Goal: Navigation & Orientation: Find specific page/section

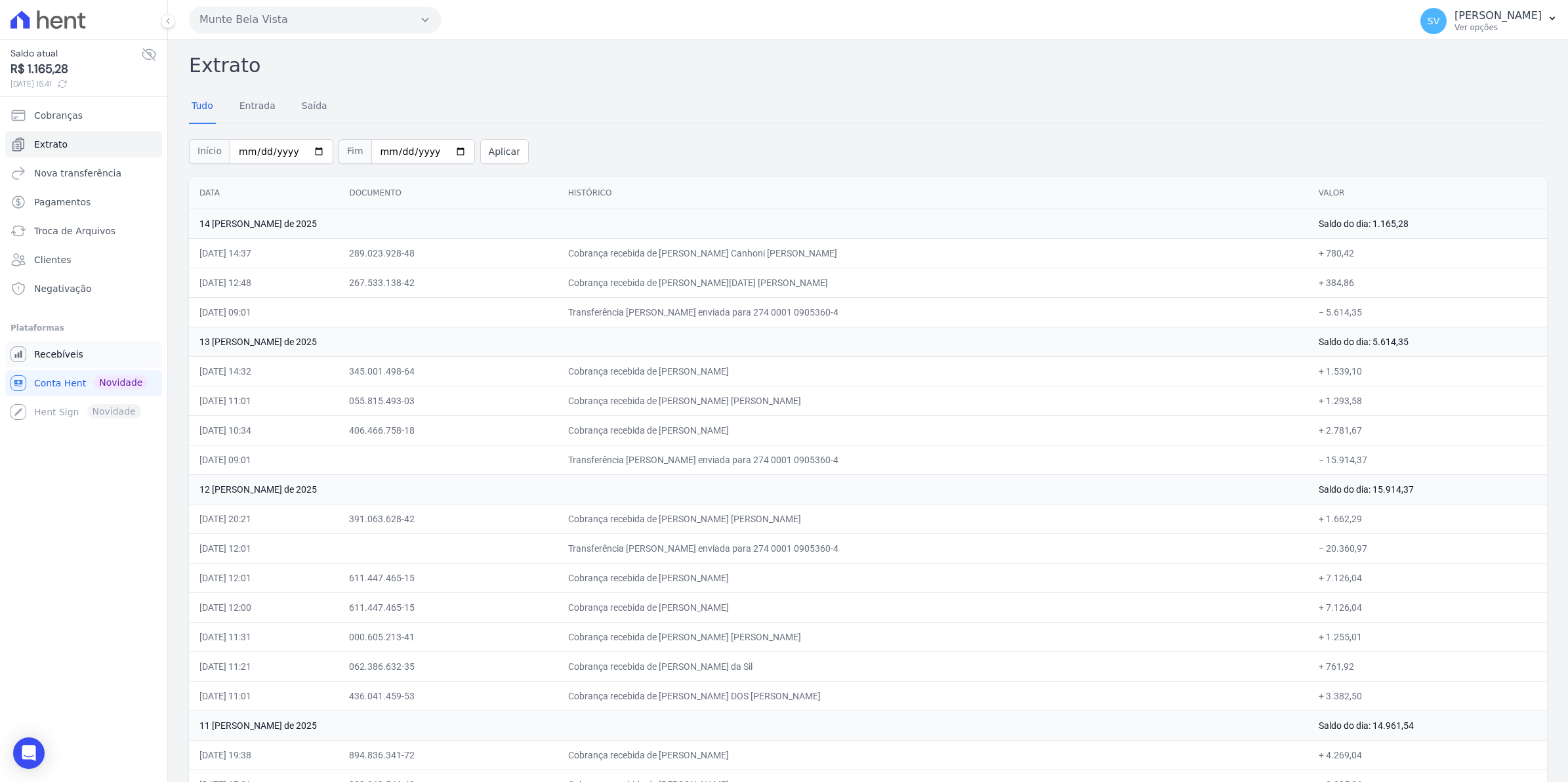
click at [23, 355] on icon "Sidebar" at bounding box center [19, 354] width 16 height 16
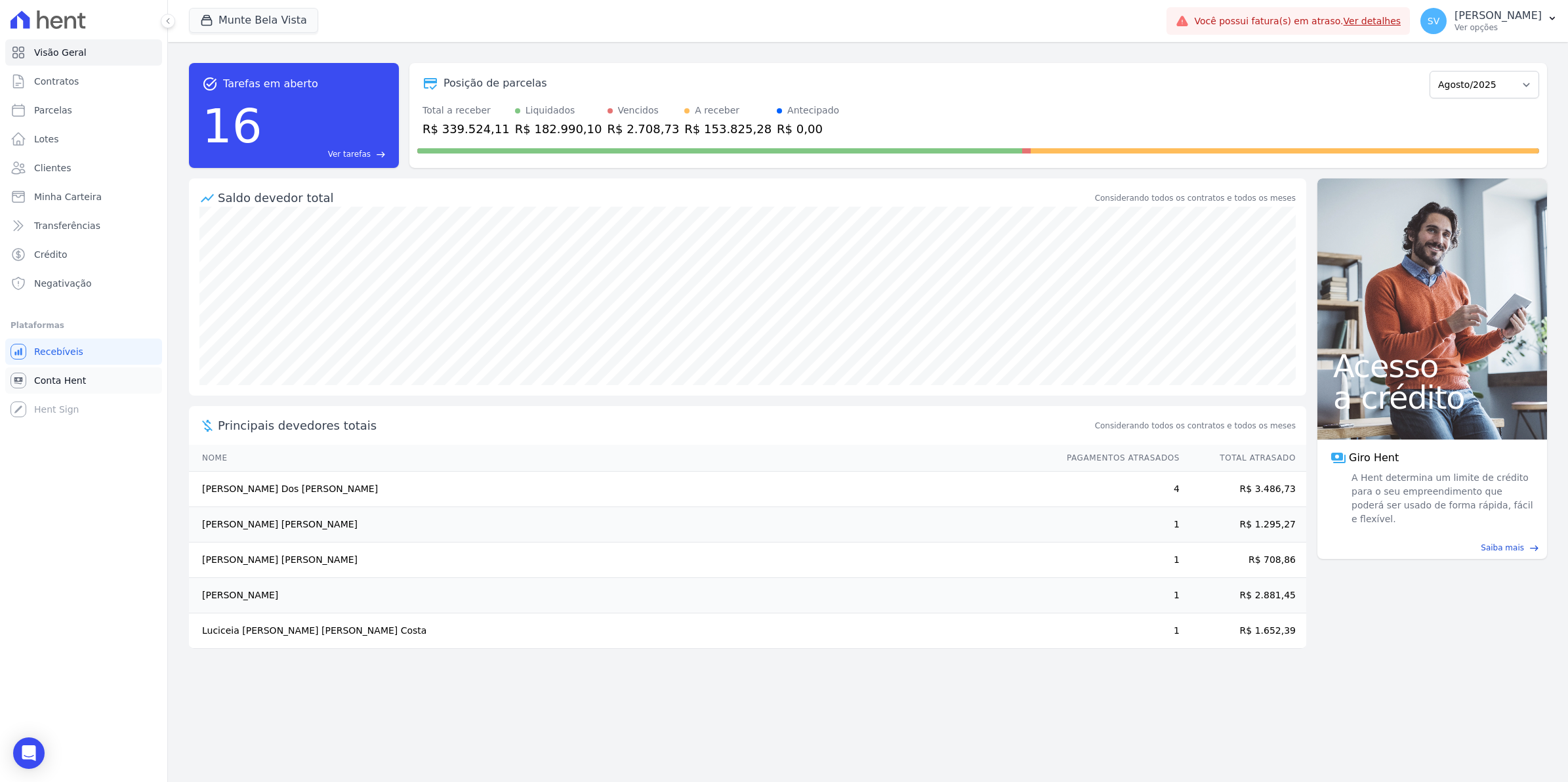
click at [49, 382] on span "Conta Hent" at bounding box center [60, 380] width 52 height 13
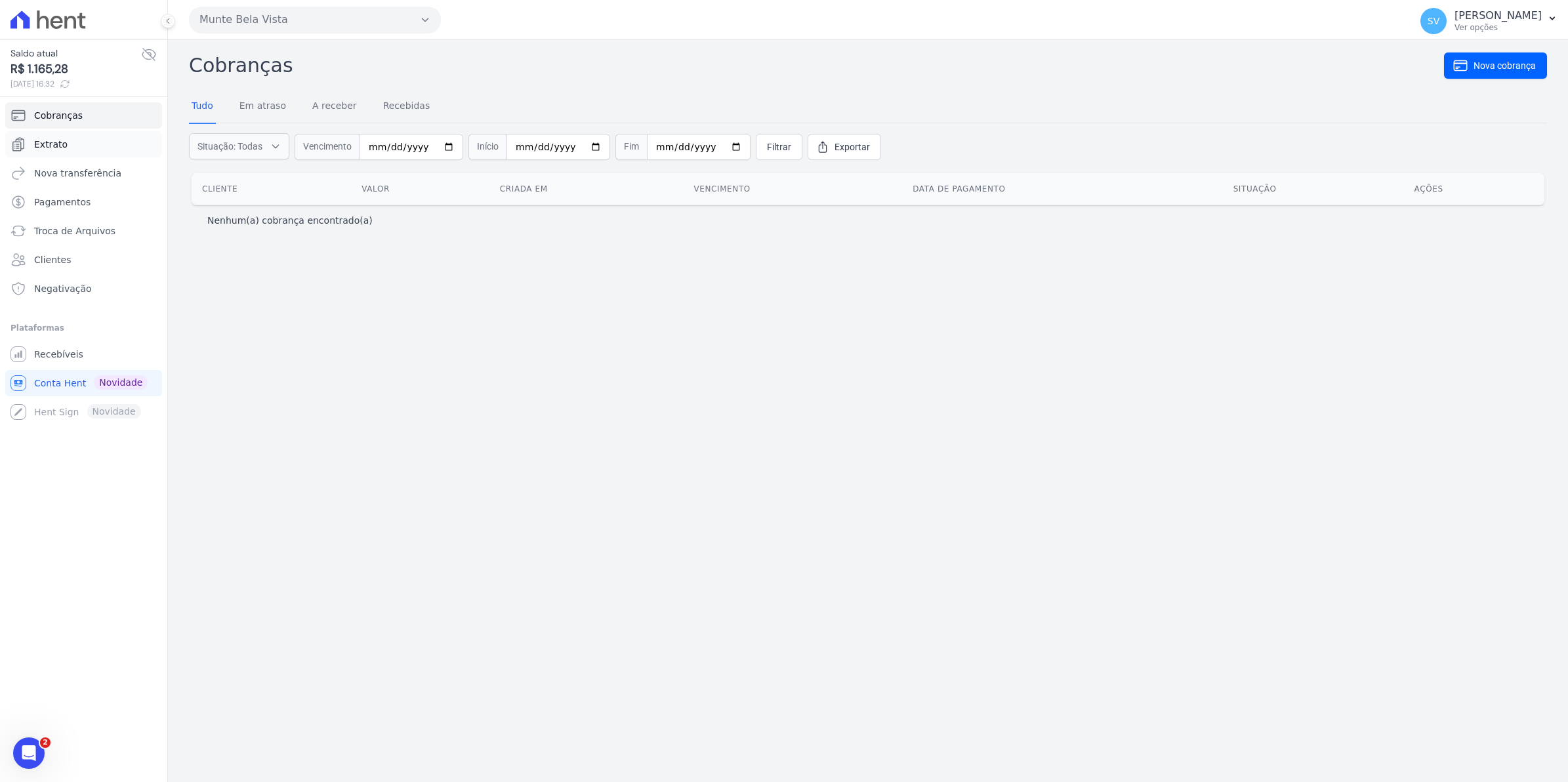
click at [43, 143] on span "Extrato" at bounding box center [51, 145] width 33 height 13
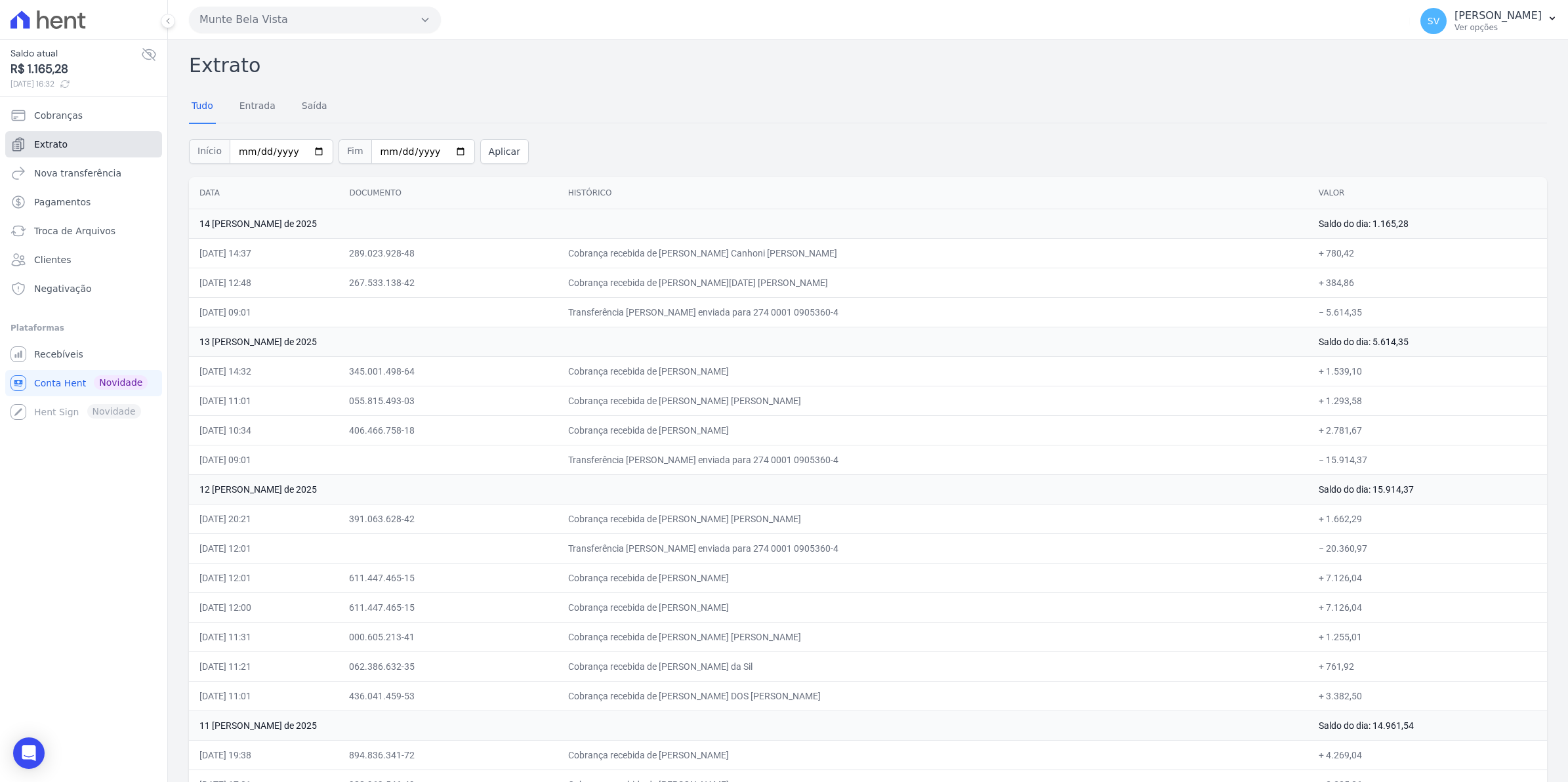
click at [49, 139] on span "Extrato" at bounding box center [51, 145] width 33 height 13
click at [53, 152] on link "Extrato" at bounding box center [83, 144] width 157 height 26
click at [59, 119] on span "Cobranças" at bounding box center [58, 116] width 49 height 13
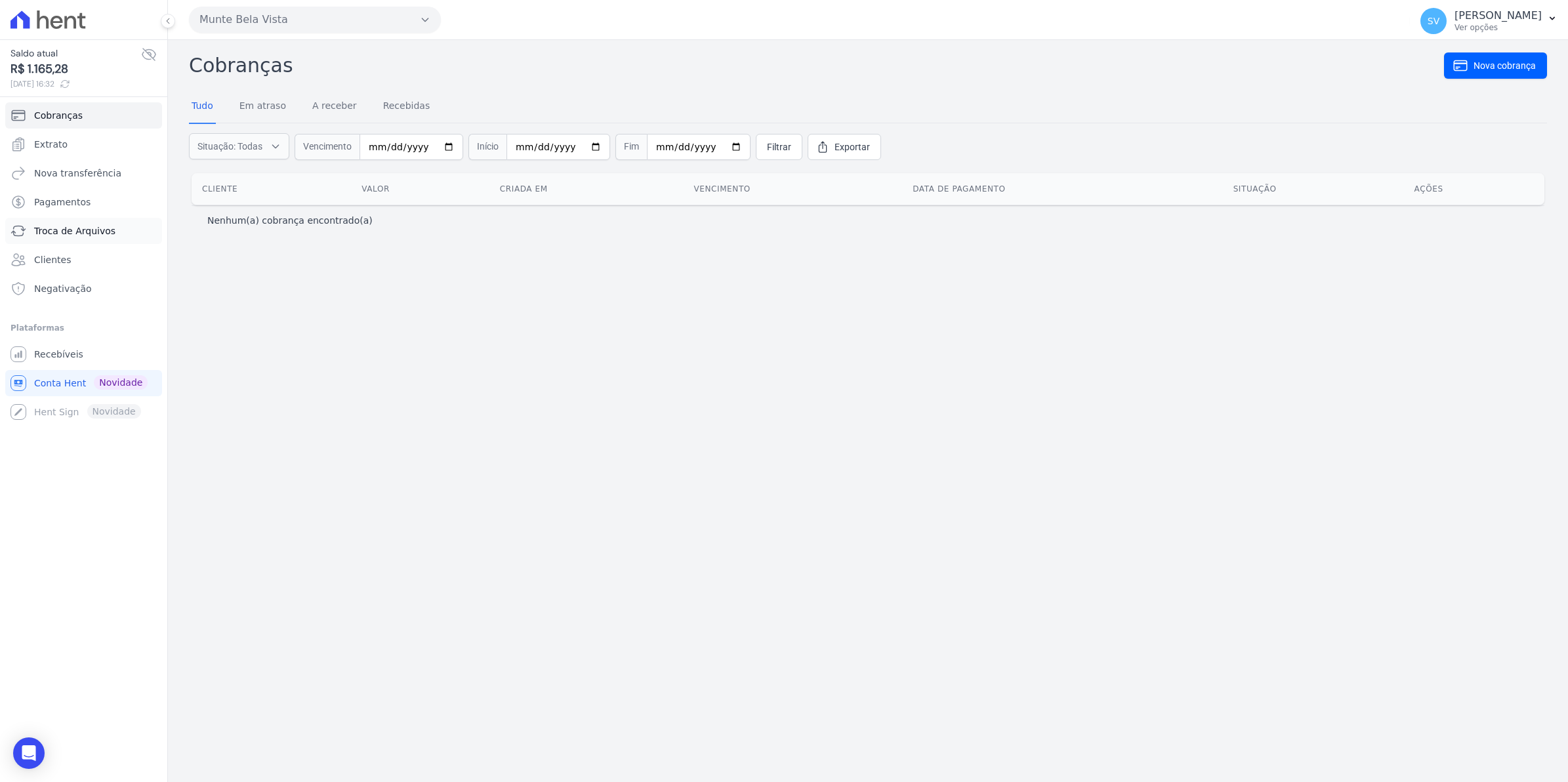
click at [45, 238] on link "Troca de Arquivos" at bounding box center [83, 230] width 157 height 26
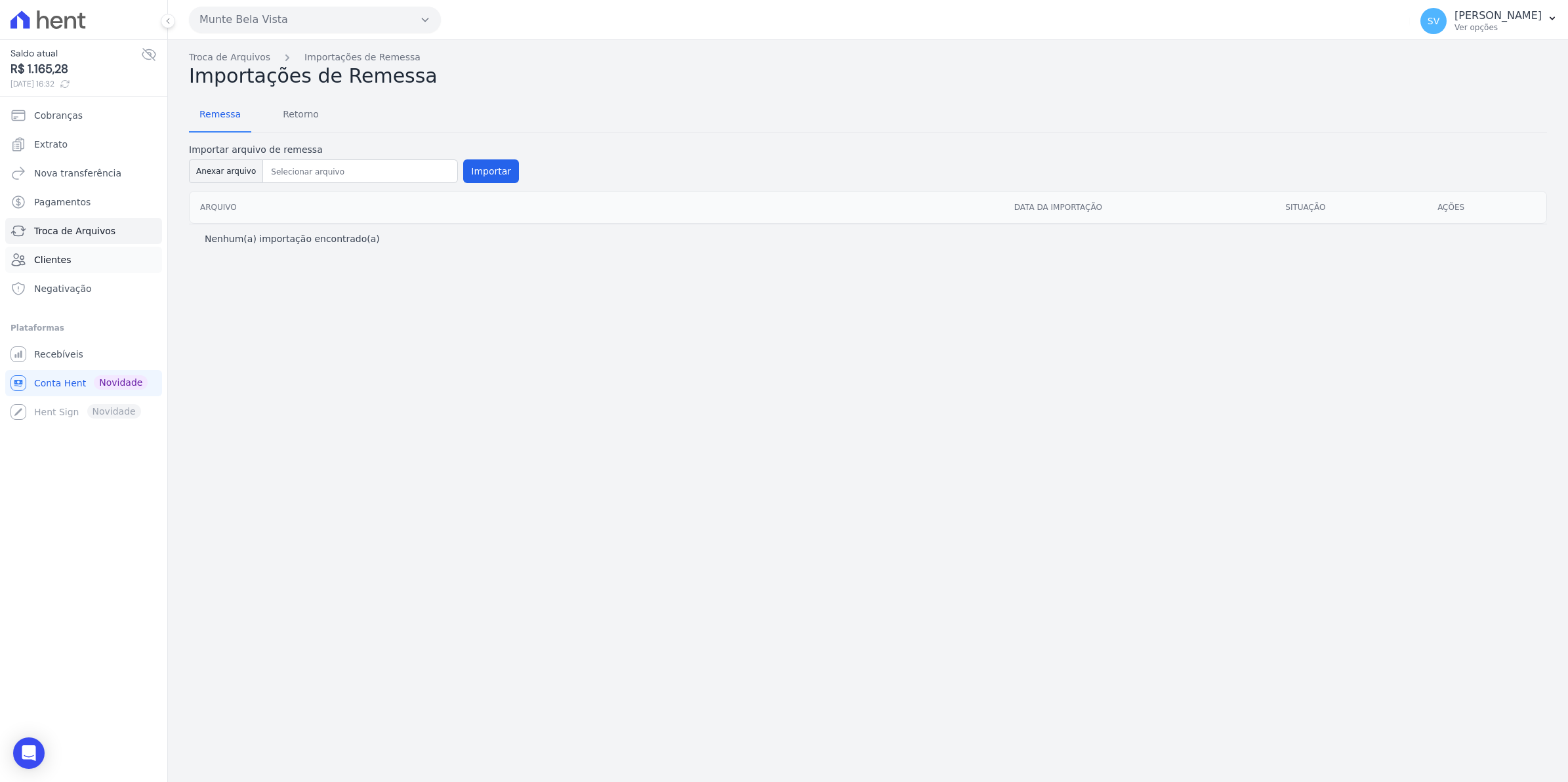
click at [48, 260] on span "Clientes" at bounding box center [52, 260] width 37 height 13
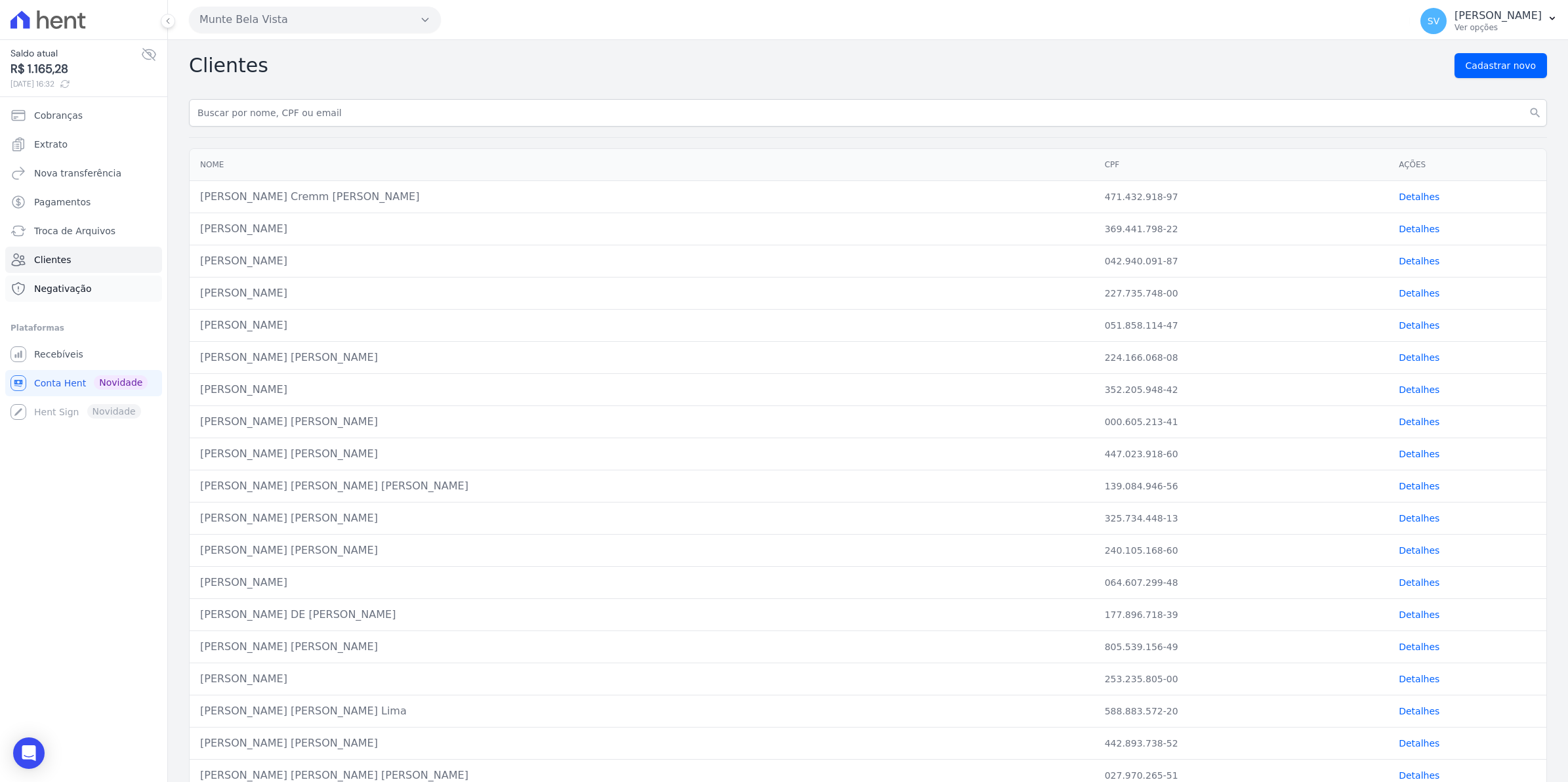
click at [55, 292] on span "Negativação" at bounding box center [63, 289] width 58 height 13
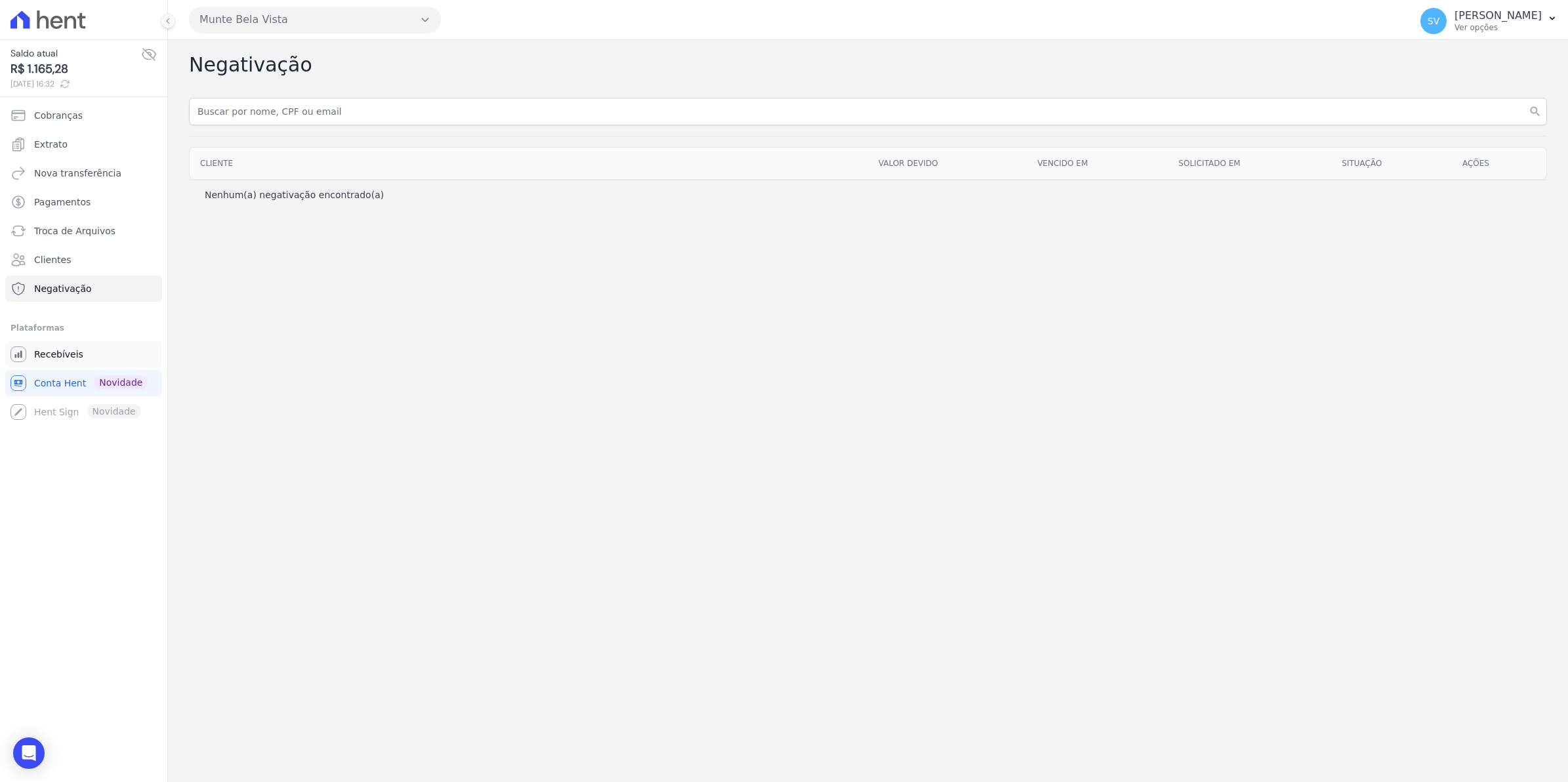
click at [61, 358] on span "Recebíveis" at bounding box center [59, 354] width 49 height 13
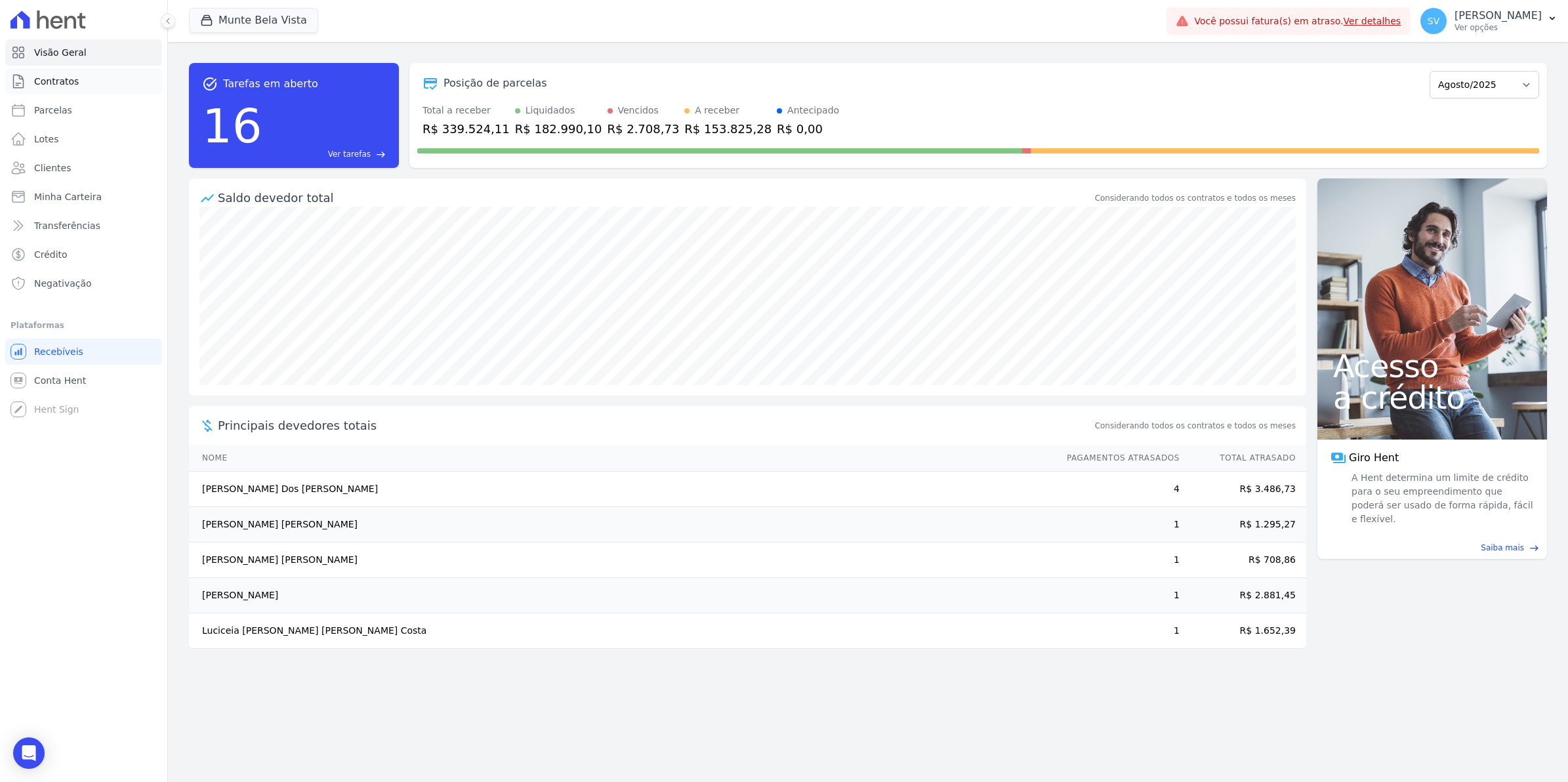
click at [69, 83] on span "Contratos" at bounding box center [56, 81] width 45 height 13
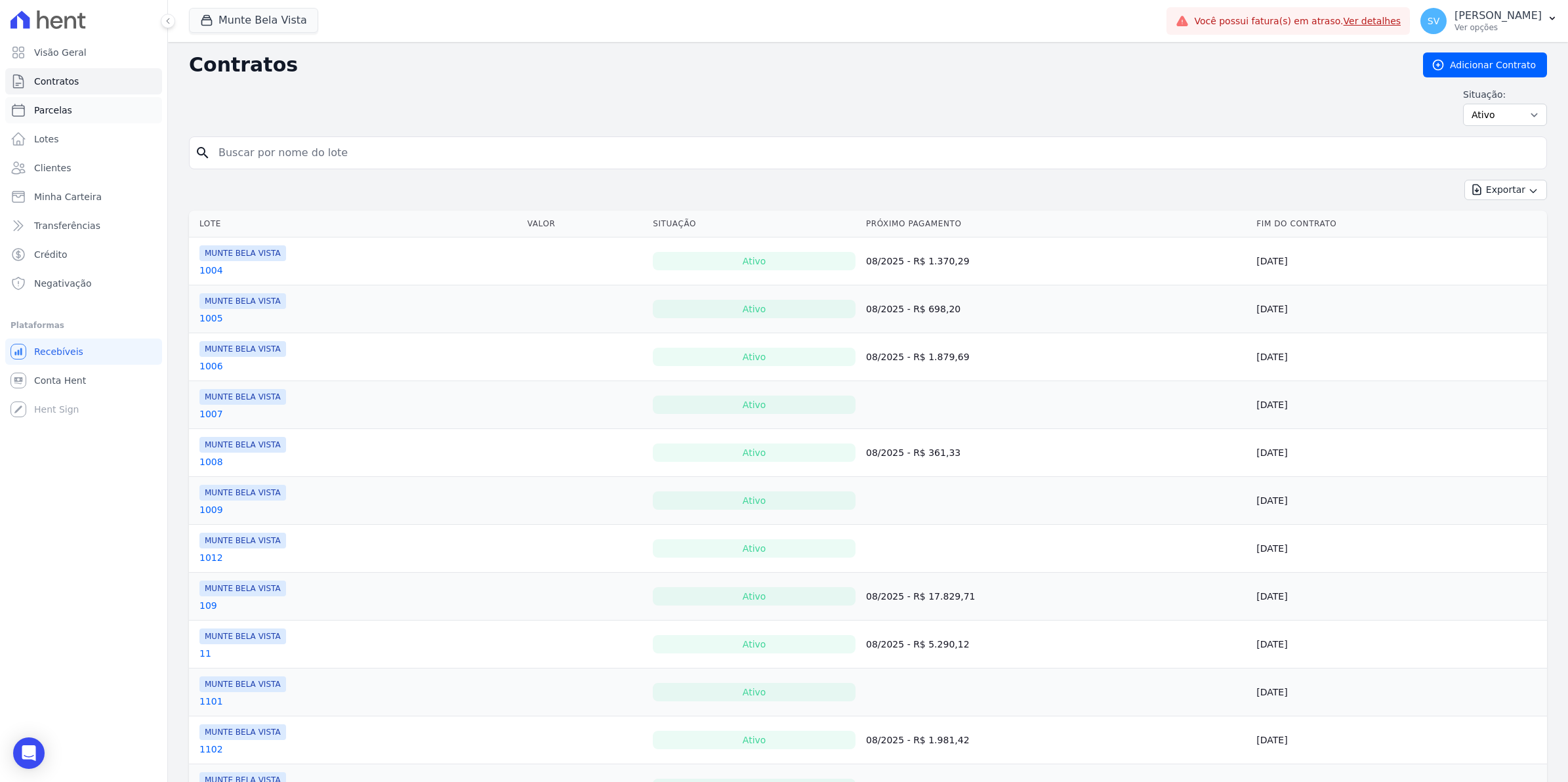
click at [53, 112] on span "Parcelas" at bounding box center [53, 111] width 38 height 13
select select
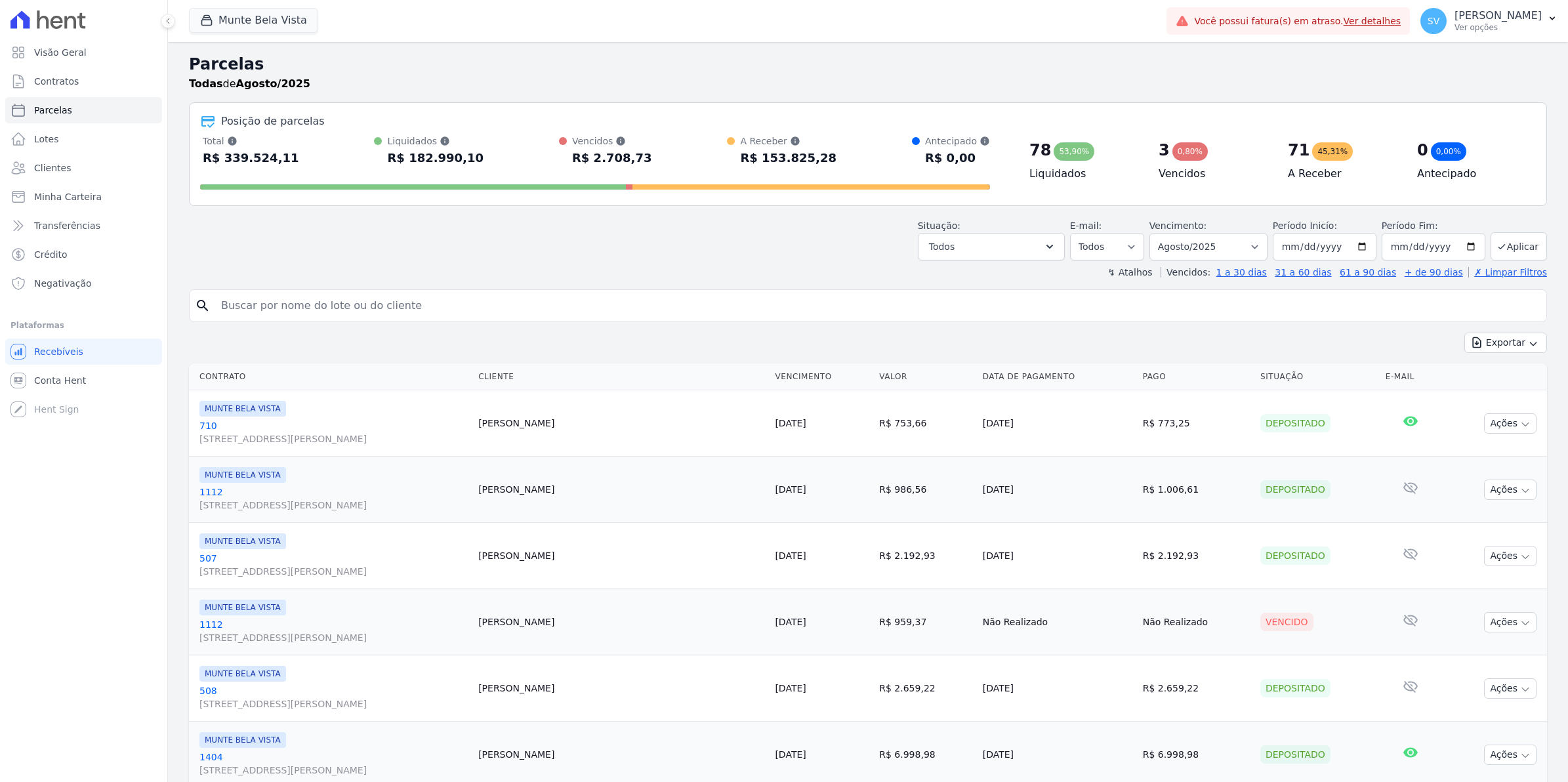
select select
click at [31, 387] on link "Conta Hent" at bounding box center [83, 380] width 157 height 26
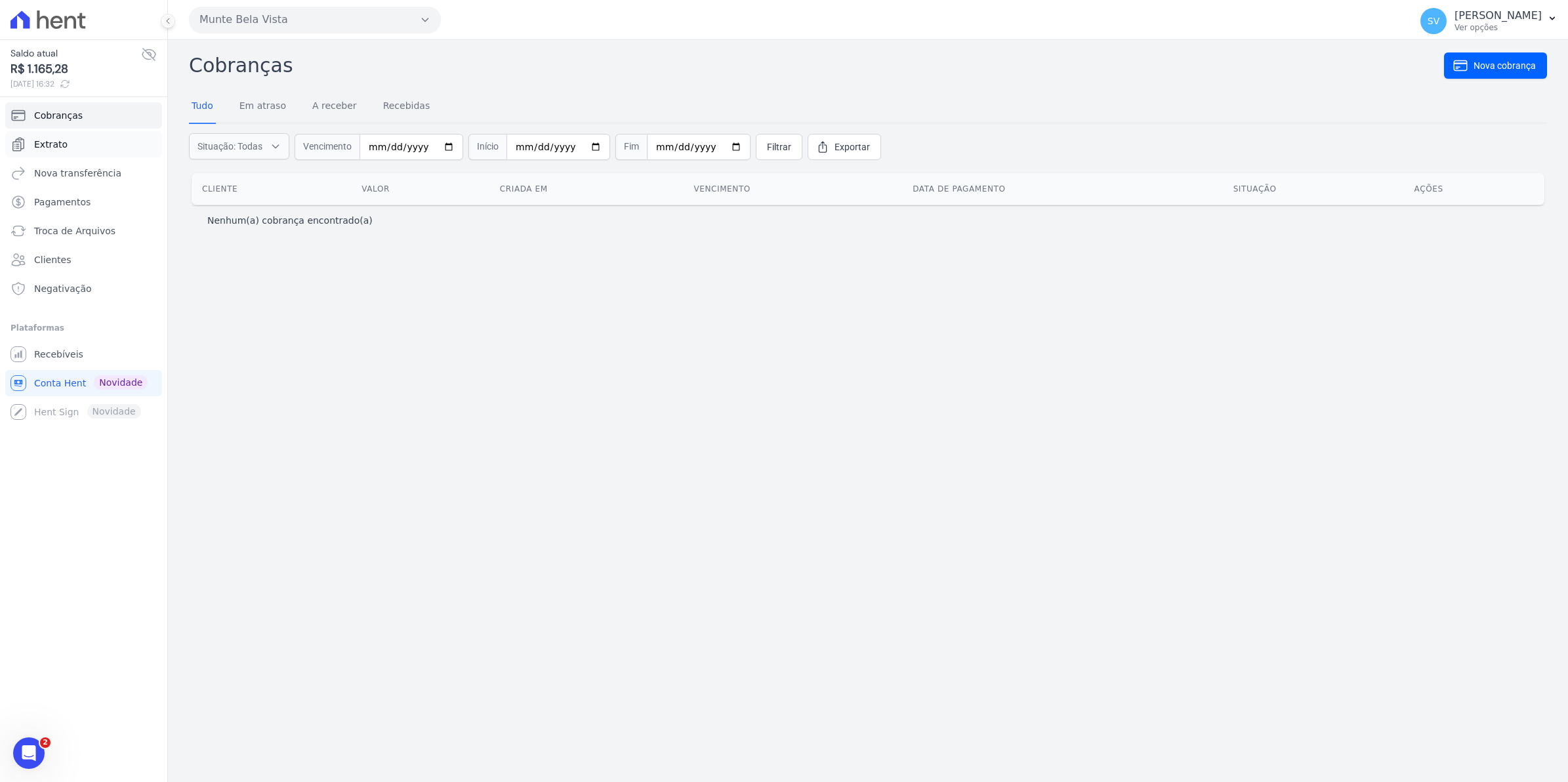
click at [73, 145] on link "Extrato" at bounding box center [83, 144] width 157 height 26
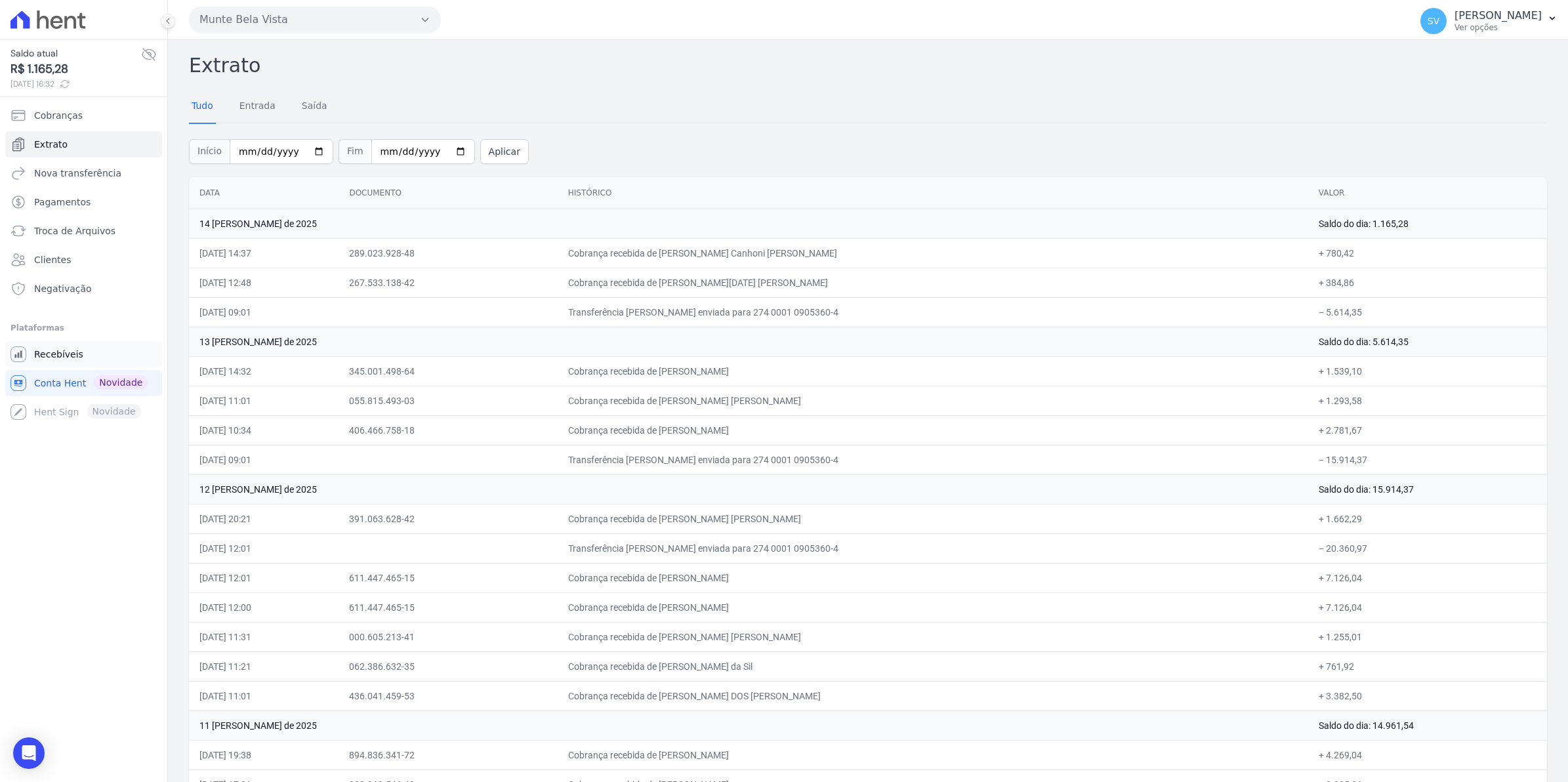
click at [45, 348] on span "Recebíveis" at bounding box center [59, 354] width 49 height 13
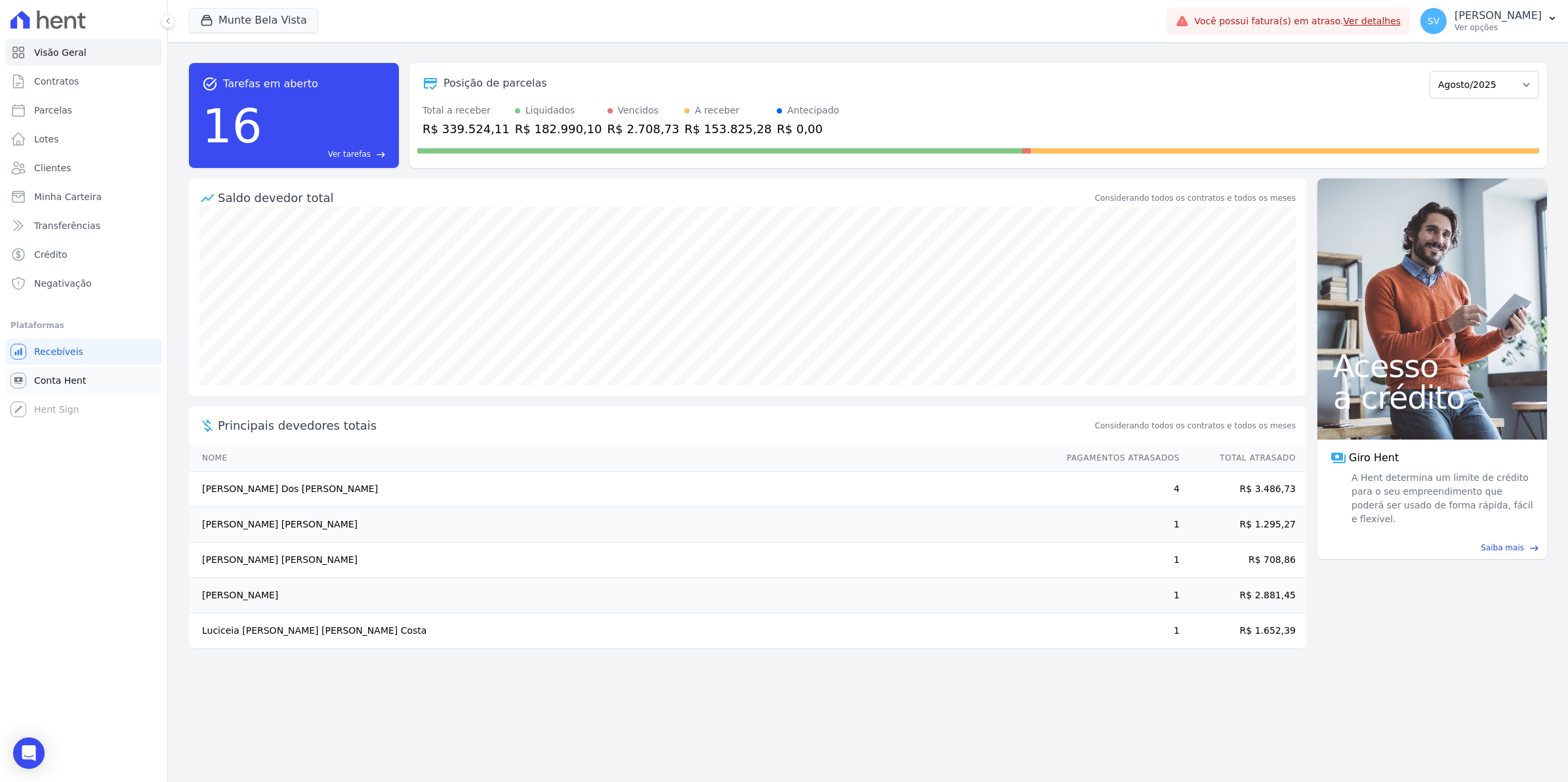
click at [73, 382] on span "Conta Hent" at bounding box center [60, 380] width 52 height 13
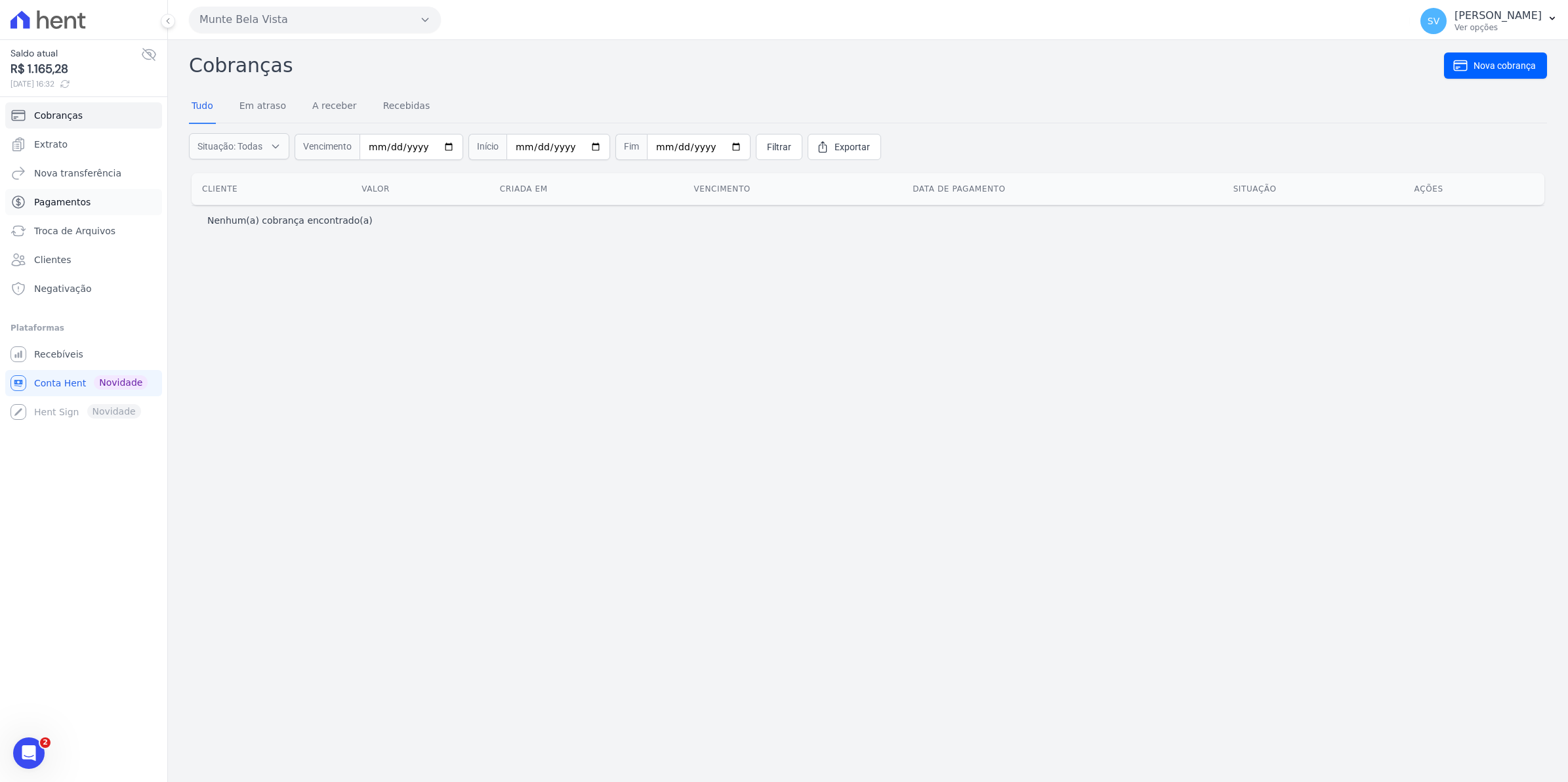
click at [49, 197] on span "Pagamentos" at bounding box center [62, 202] width 57 height 13
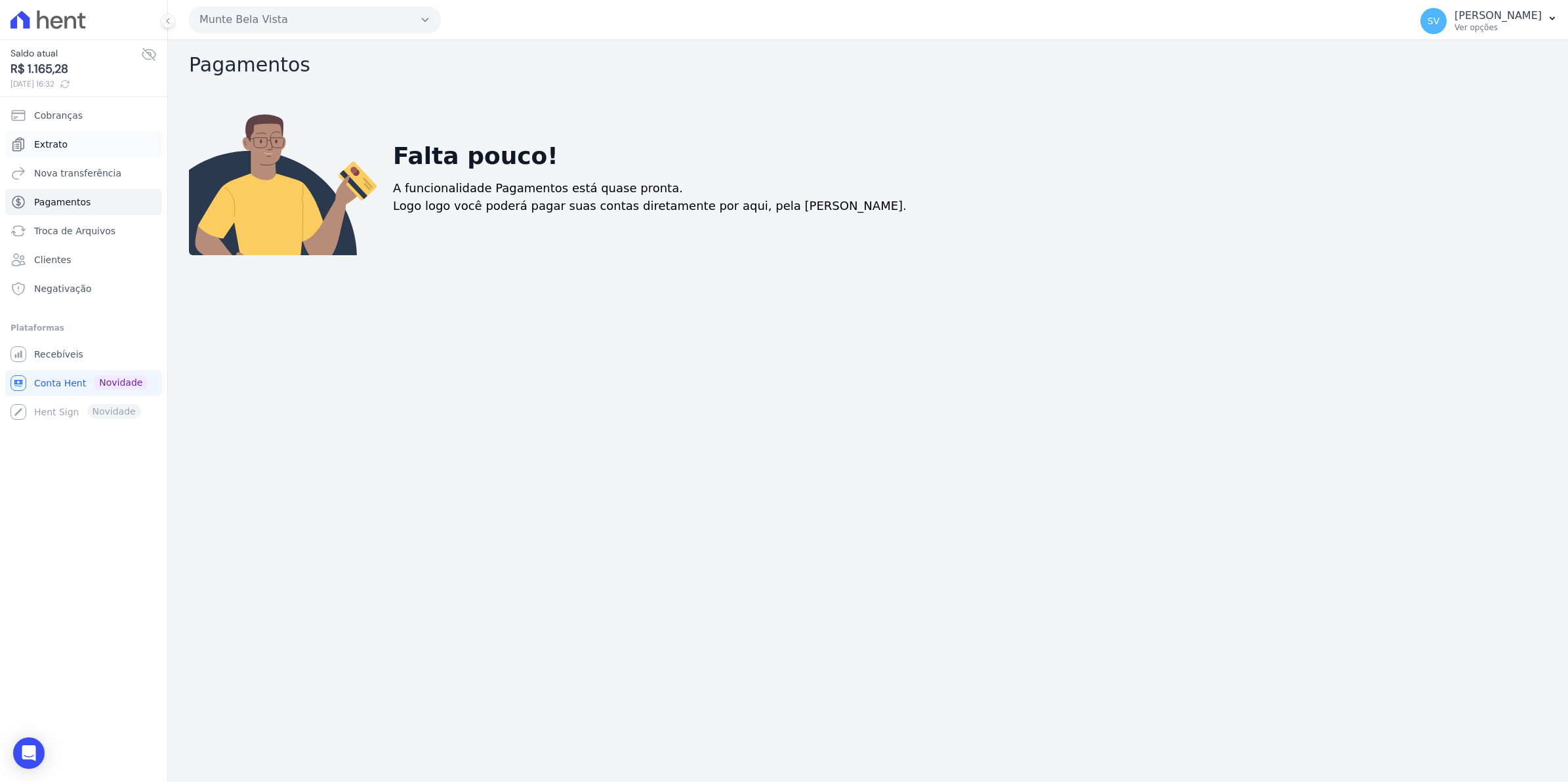
click at [47, 151] on span "Extrato" at bounding box center [51, 145] width 33 height 13
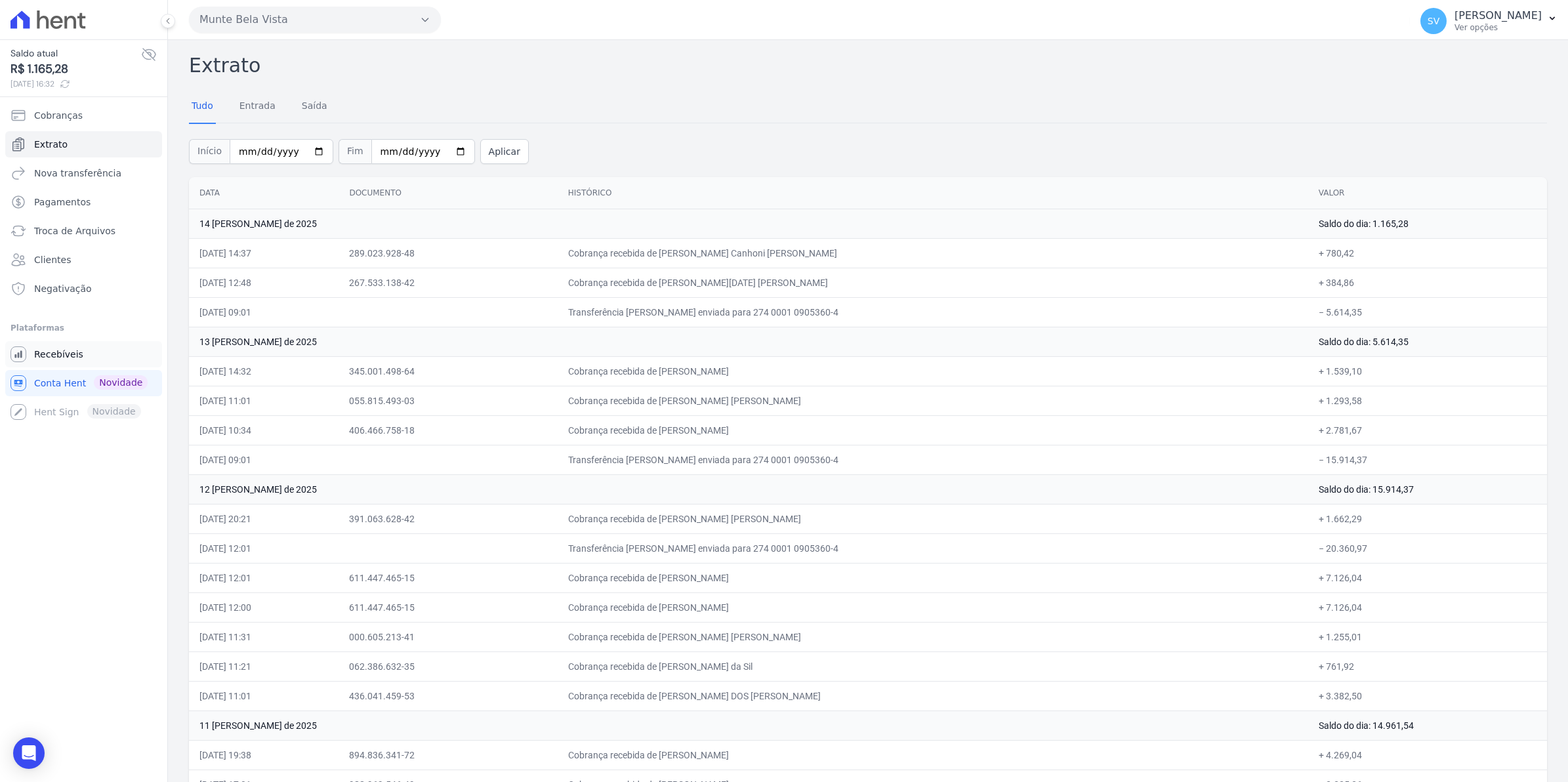
click at [70, 351] on span "Recebíveis" at bounding box center [59, 354] width 49 height 13
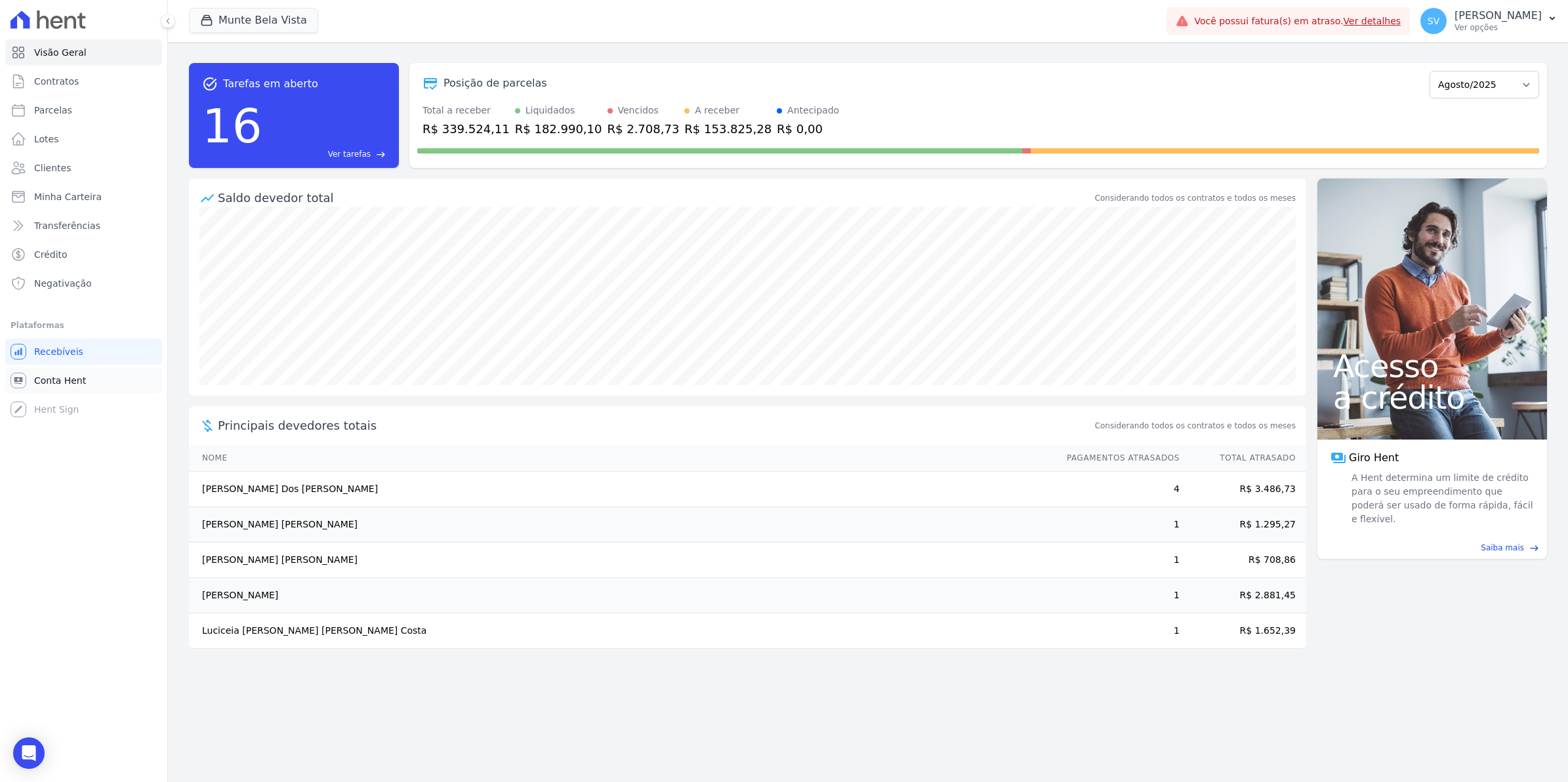
click at [40, 381] on span "Conta Hent" at bounding box center [60, 380] width 52 height 13
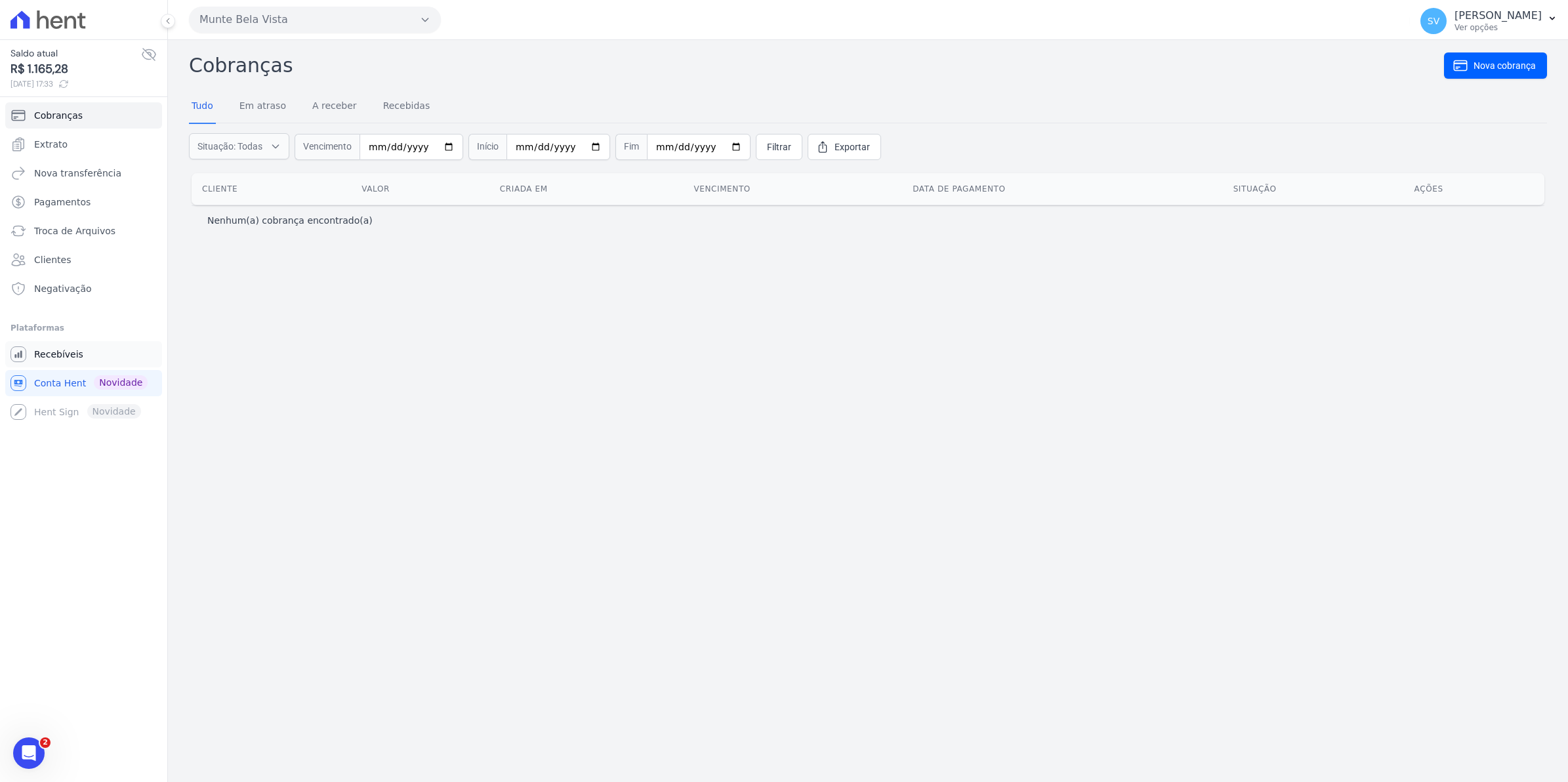
click at [41, 352] on span "Recebíveis" at bounding box center [59, 354] width 49 height 13
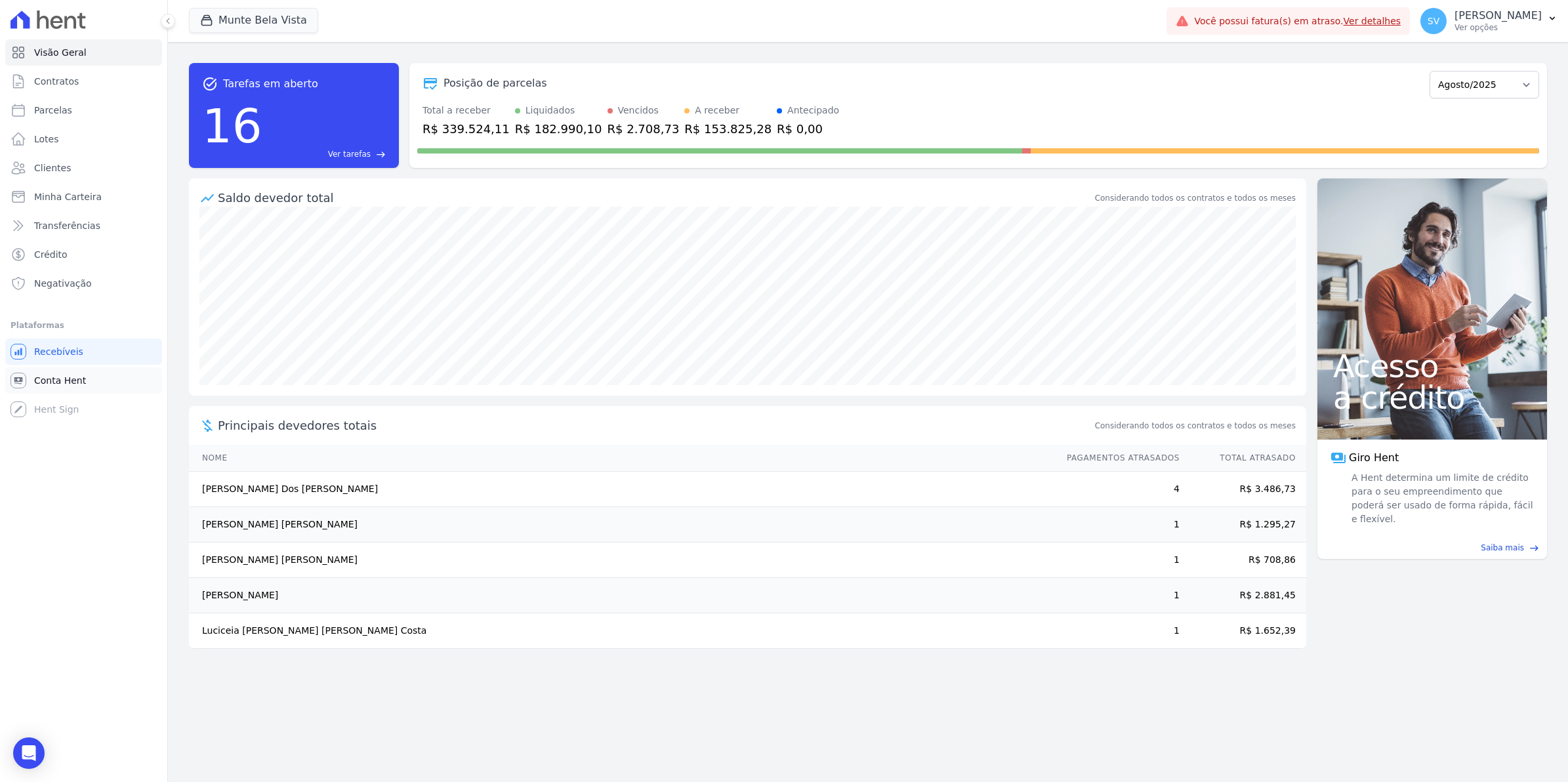
click at [61, 385] on span "Conta Hent" at bounding box center [60, 380] width 52 height 13
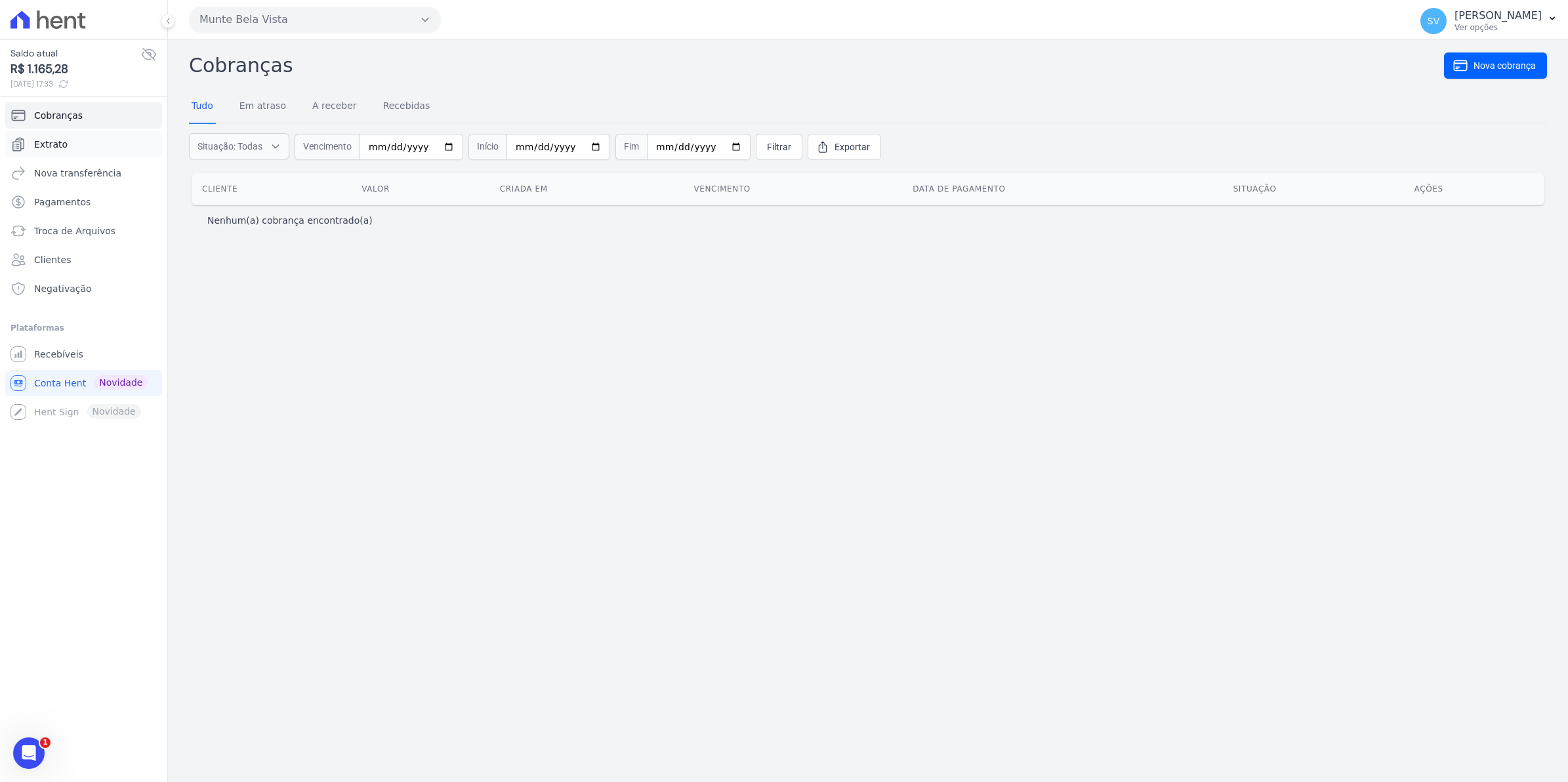
click at [38, 145] on span "Extrato" at bounding box center [51, 145] width 33 height 13
